Goal: Task Accomplishment & Management: Use online tool/utility

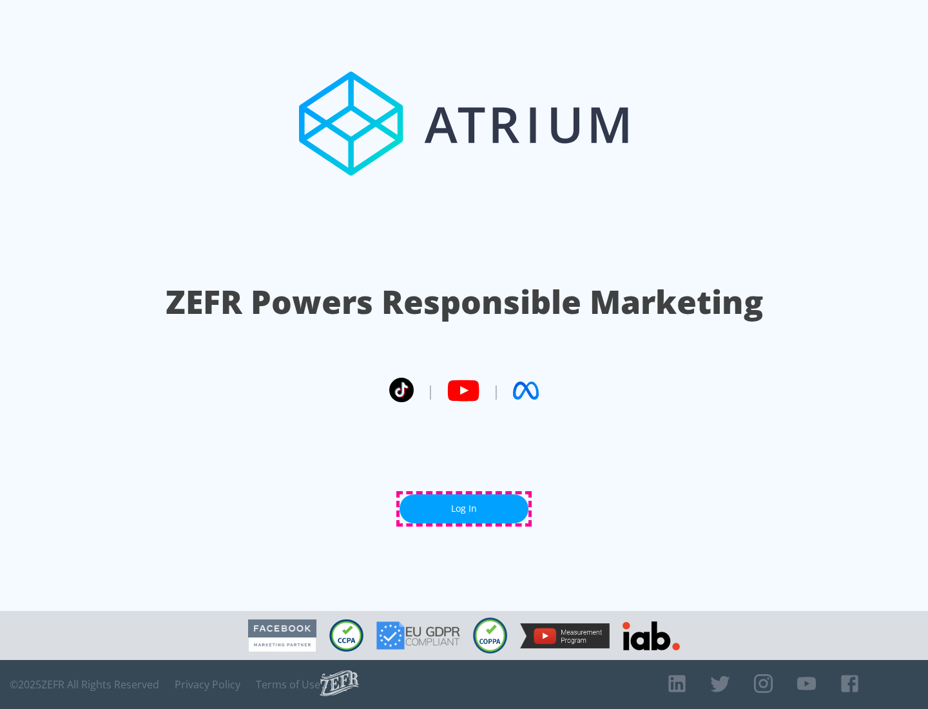
click at [464, 509] on link "Log In" at bounding box center [464, 508] width 129 height 29
